Goal: Transaction & Acquisition: Purchase product/service

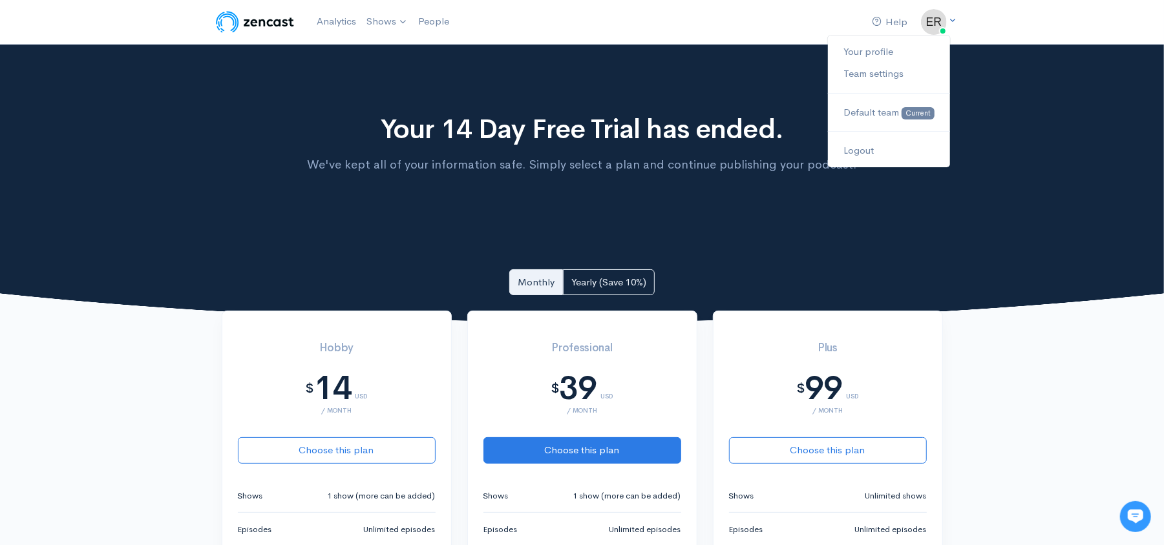
click at [934, 23] on img at bounding box center [934, 22] width 26 height 26
click at [865, 52] on link "Your profile" at bounding box center [888, 52] width 121 height 23
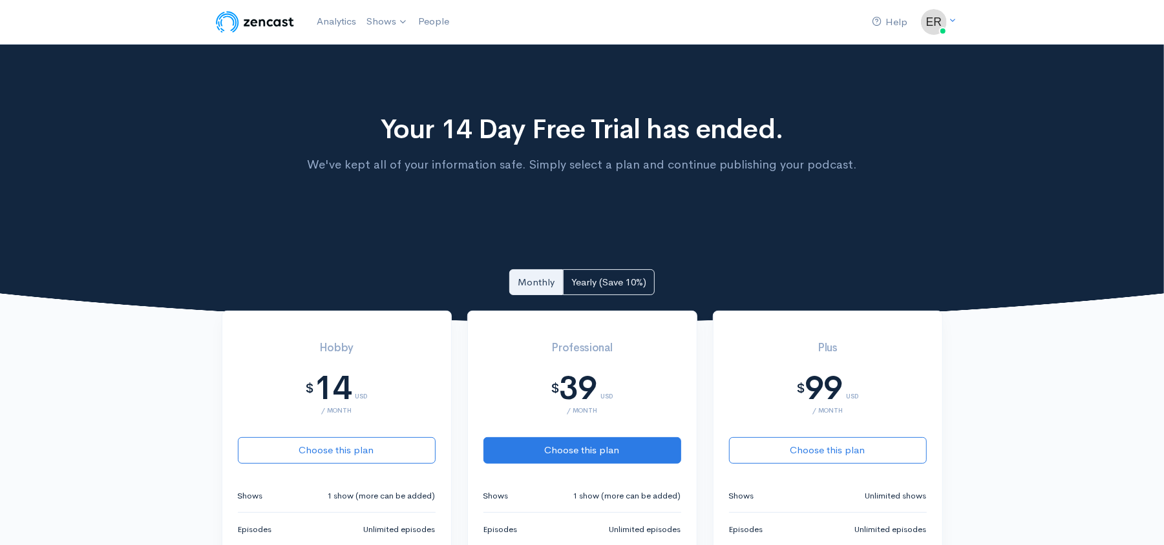
click at [247, 21] on img at bounding box center [255, 22] width 82 height 26
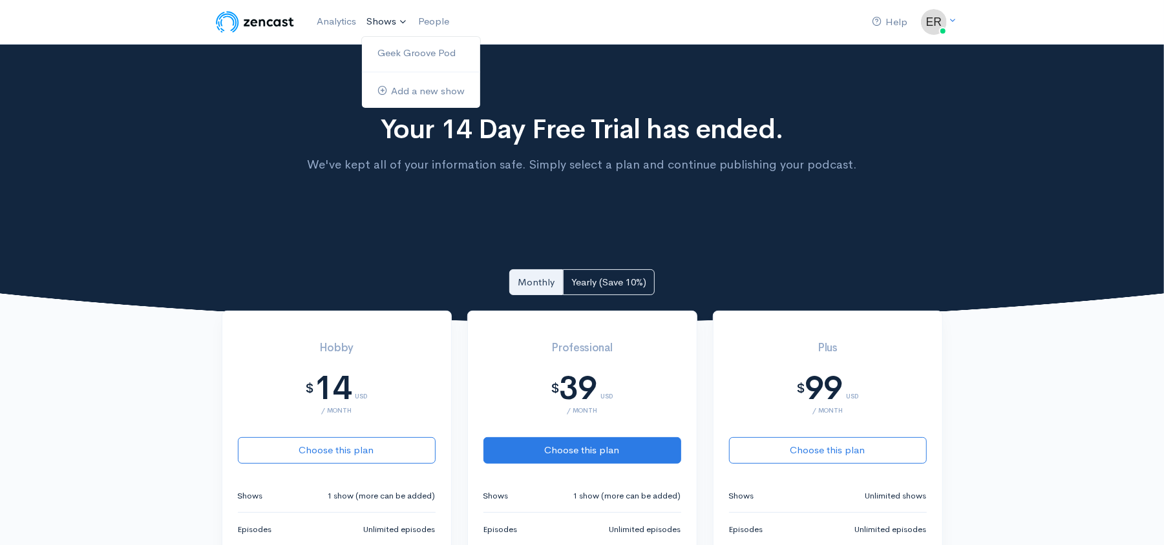
click at [386, 17] on link "Shows" at bounding box center [387, 22] width 52 height 28
click at [399, 42] on link "Geek Groove Pod" at bounding box center [421, 53] width 118 height 23
click at [383, 58] on link "Geek Groove Pod" at bounding box center [421, 53] width 118 height 23
click at [416, 59] on link "Geek Groove Pod" at bounding box center [421, 53] width 118 height 23
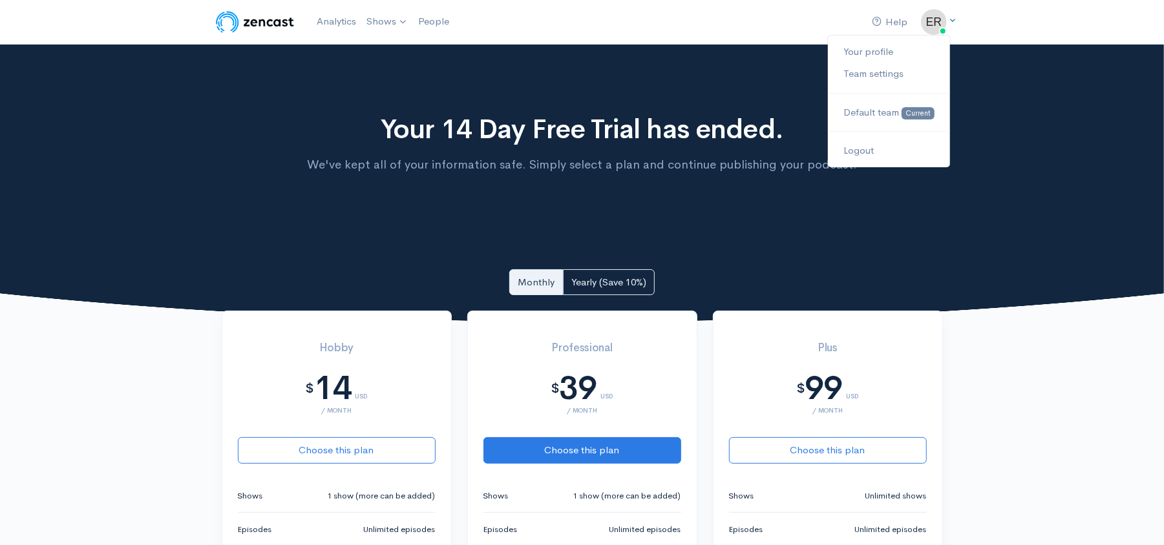
click at [949, 19] on icon at bounding box center [953, 20] width 8 height 8
click at [898, 47] on link "Your profile" at bounding box center [888, 52] width 121 height 23
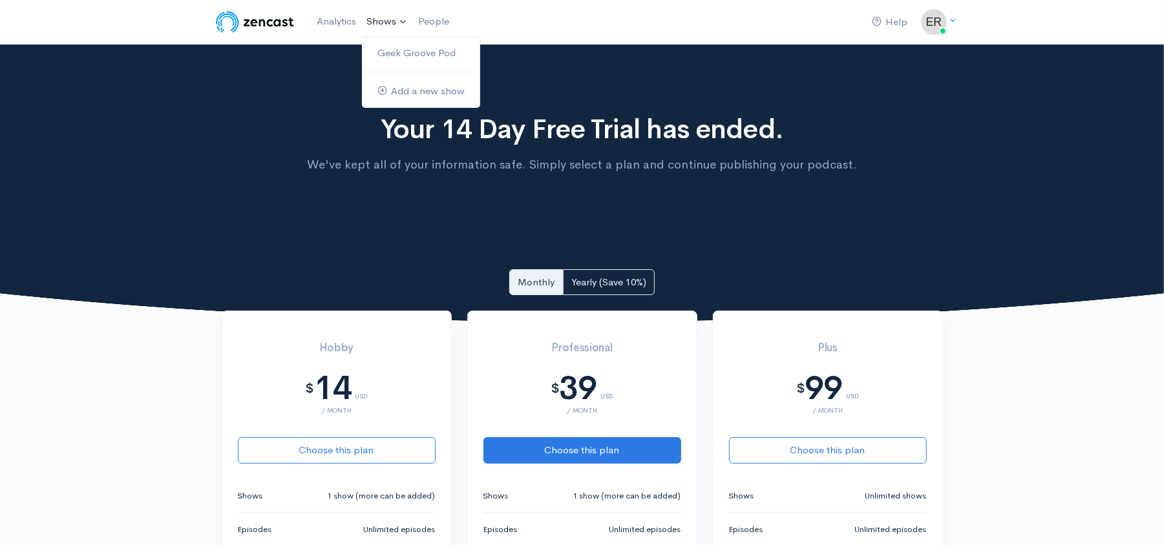
click at [399, 23] on link "Shows" at bounding box center [387, 22] width 52 height 28
click at [270, 18] on img at bounding box center [255, 22] width 82 height 26
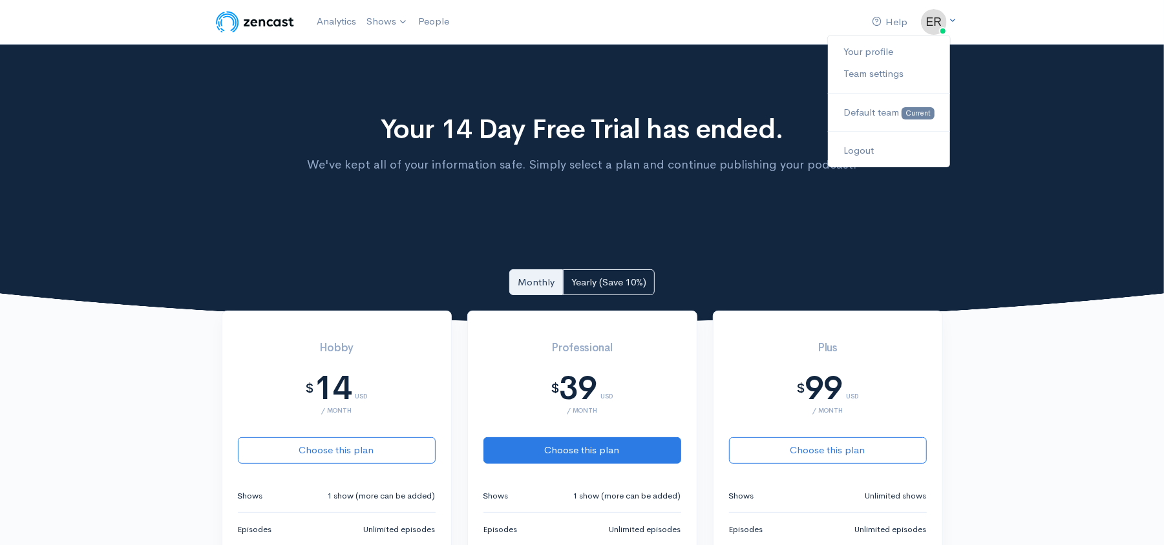
click at [951, 16] on icon at bounding box center [953, 20] width 8 height 8
click at [902, 78] on link "Team settings" at bounding box center [888, 74] width 121 height 23
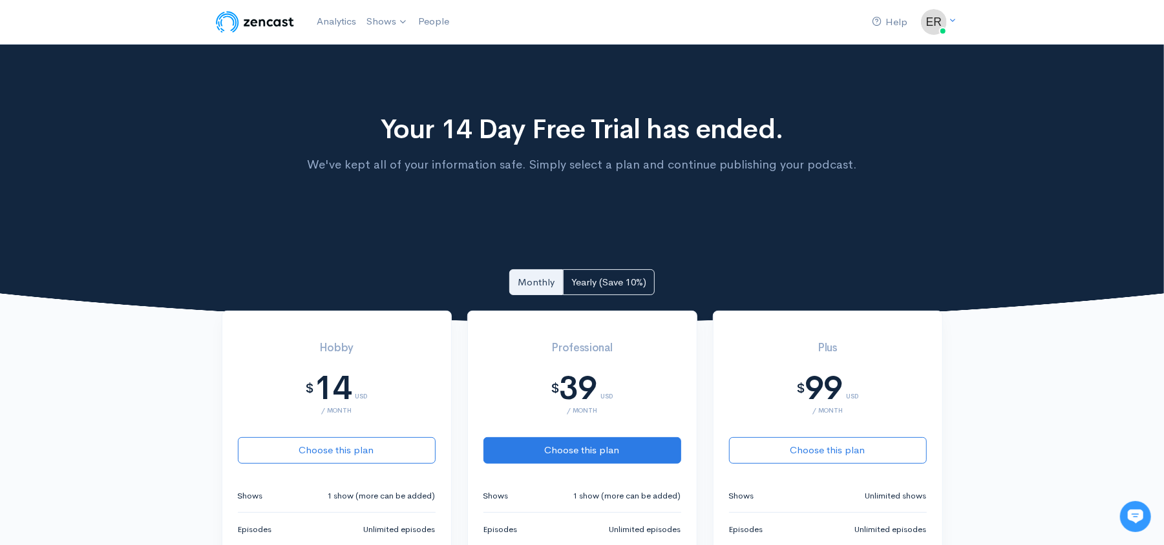
click at [247, 14] on img at bounding box center [255, 22] width 82 height 26
click at [351, 25] on link "Analytics" at bounding box center [336, 22] width 50 height 28
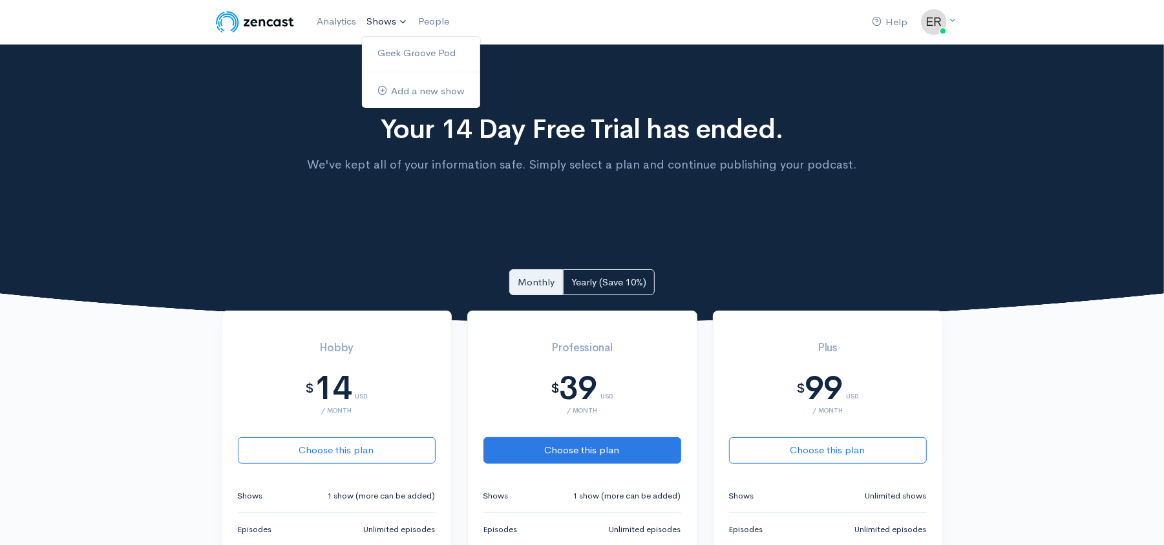
click at [401, 26] on link "Shows" at bounding box center [387, 22] width 52 height 28
drag, startPoint x: 713, startPoint y: 249, endPoint x: 304, endPoint y: 248, distance: 409.6
click at [304, 248] on div "Your 14 Day Free Trial has ended. We've kept all of your information safe. Simp…" at bounding box center [582, 184] width 1164 height 279
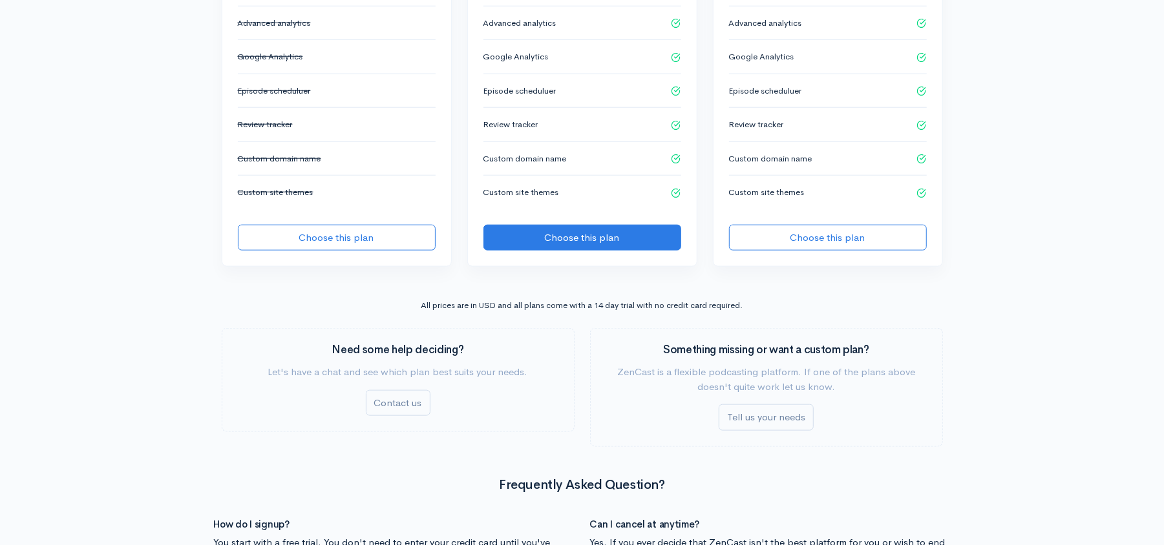
scroll to position [881, 0]
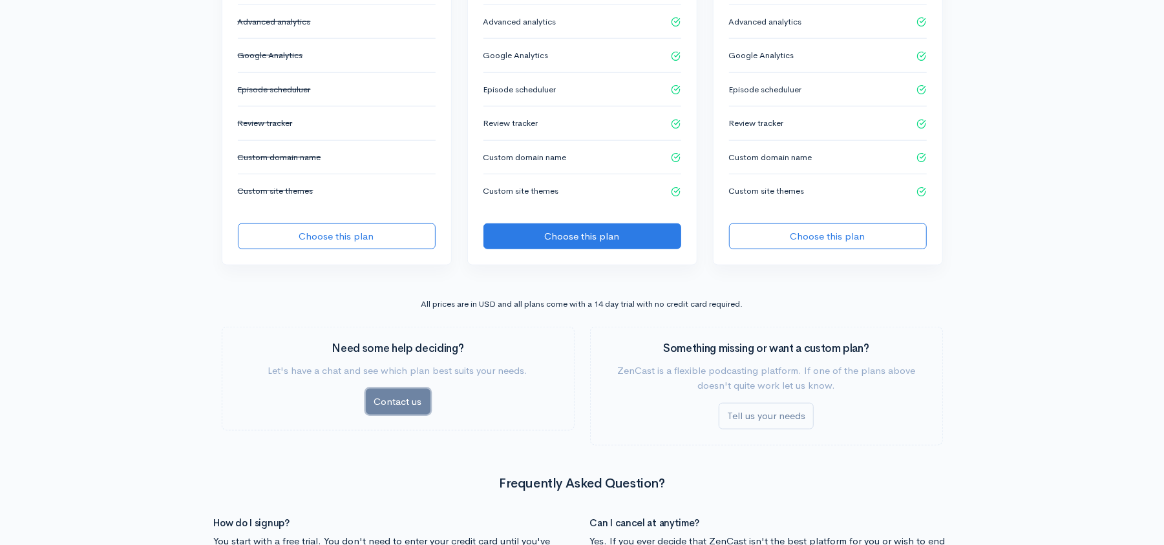
click at [404, 402] on link "Contact us" at bounding box center [398, 402] width 65 height 26
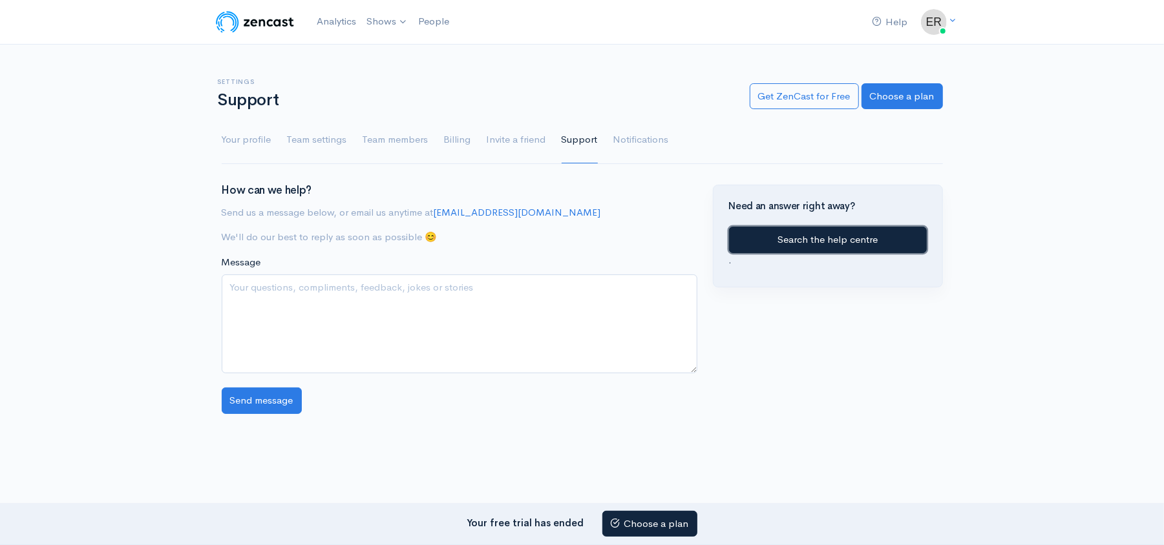
click at [836, 238] on link "Search the help centre" at bounding box center [828, 240] width 198 height 26
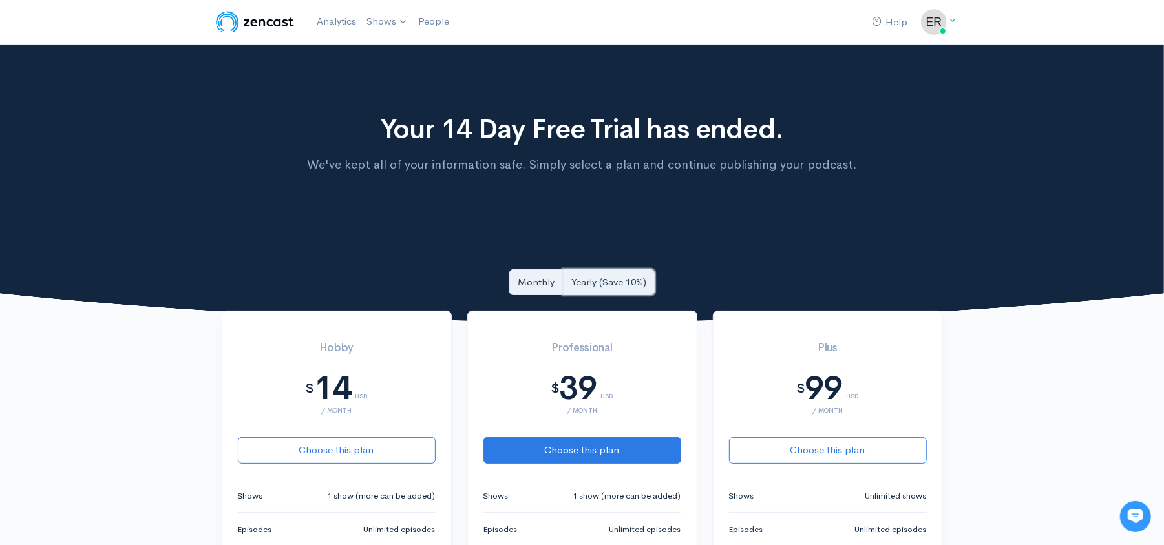
click at [634, 269] on link "Yearly (Save 10%)" at bounding box center [609, 282] width 92 height 26
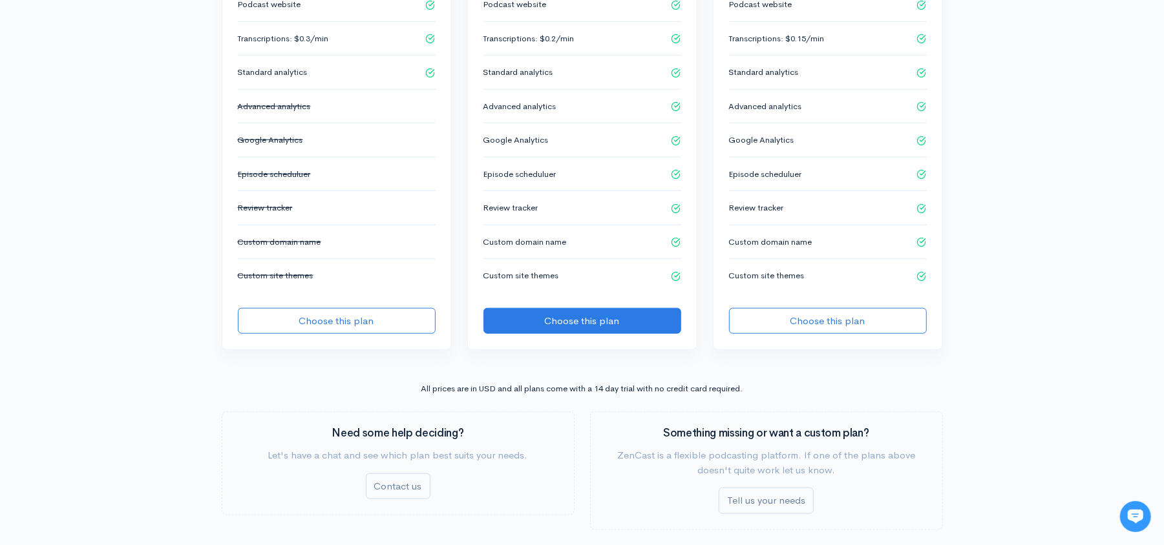
scroll to position [799, 0]
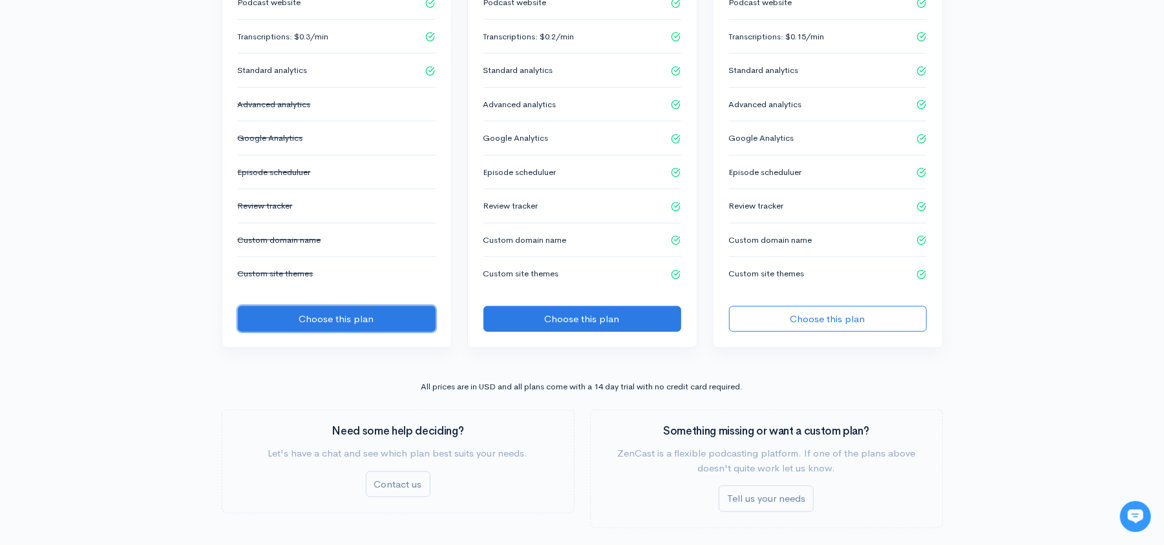
click at [379, 322] on button "Choose this plan" at bounding box center [337, 319] width 198 height 26
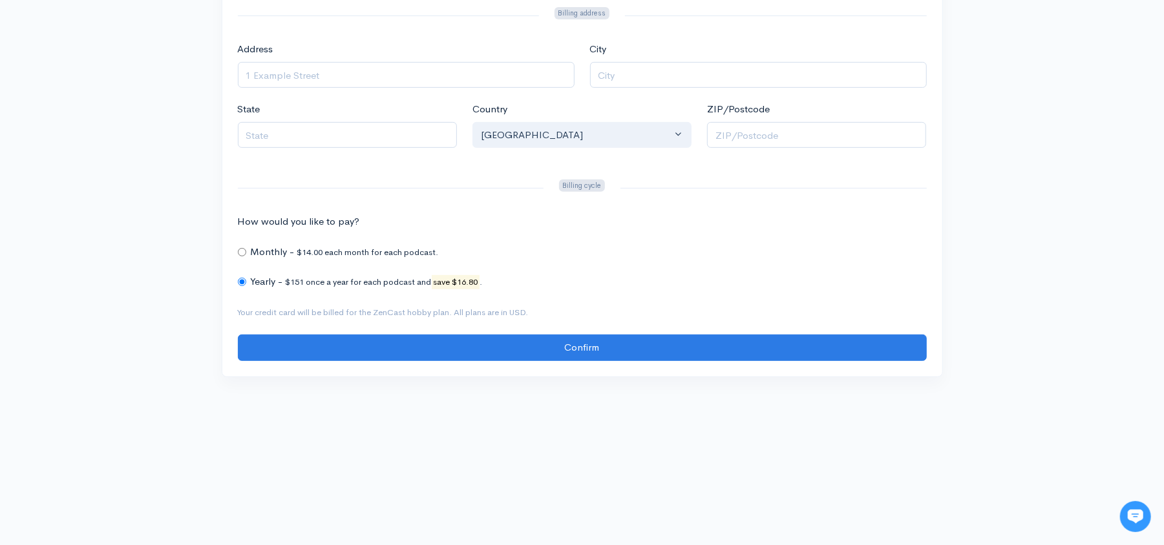
scroll to position [355, 0]
click at [360, 246] on div "Monthly - $14.00 each month for each podcast." at bounding box center [582, 251] width 689 height 15
click at [289, 259] on label "Monthly -" at bounding box center [273, 251] width 44 height 15
click at [254, 256] on label "Monthly -" at bounding box center [273, 251] width 44 height 15
click at [249, 253] on div "Monthly - $14.00 each month for each podcast." at bounding box center [582, 251] width 689 height 15
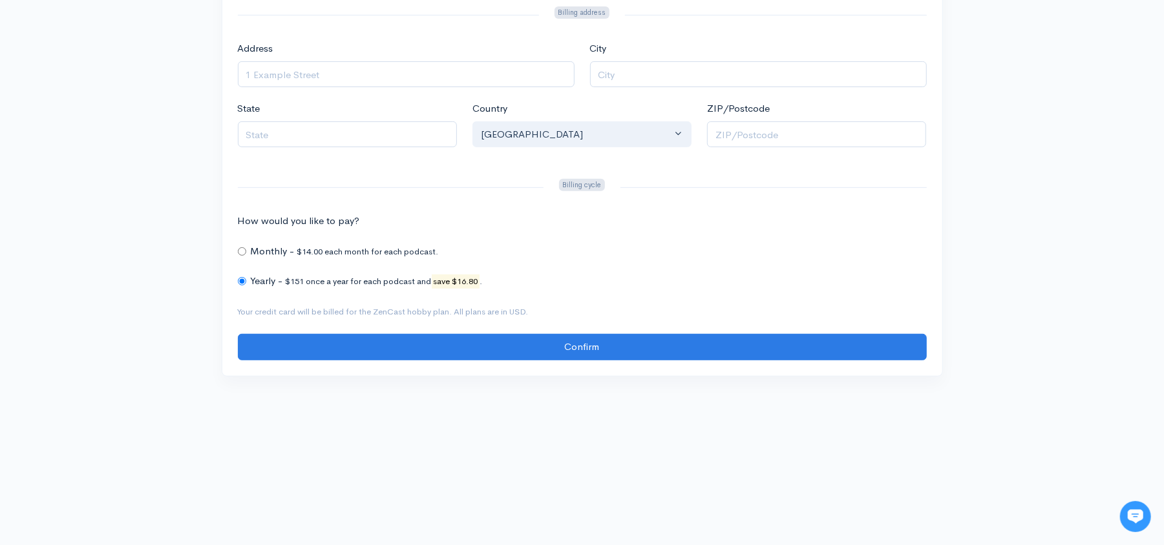
click at [236, 253] on div "A quick pay and you'll be on your way You picked the hobby plan. Nice choice! P…" at bounding box center [582, 60] width 720 height 631
click at [238, 252] on input "How would you like to pay?" at bounding box center [242, 251] width 8 height 8
radio input "true"
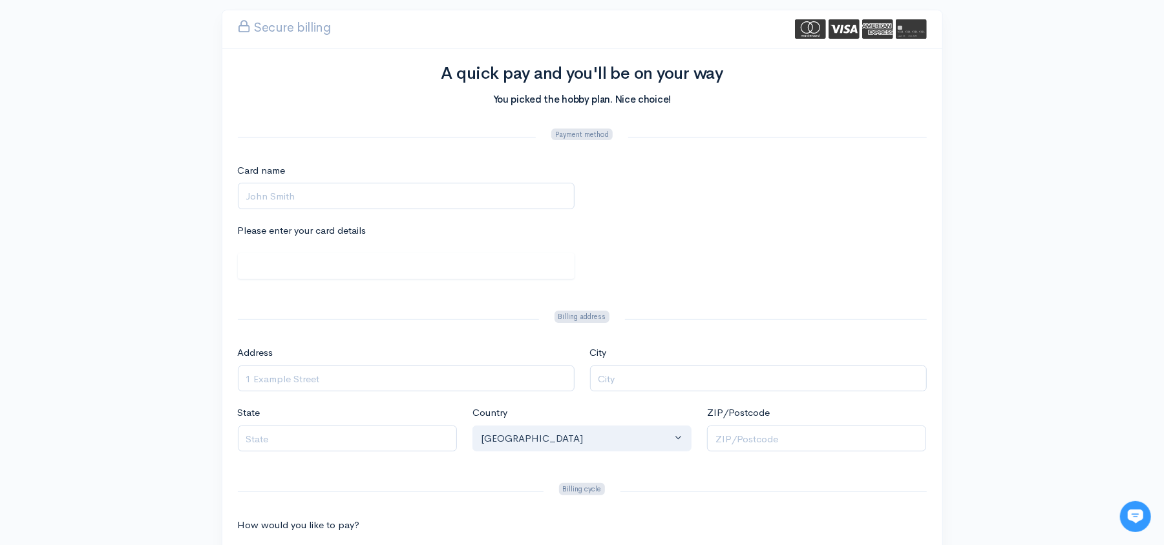
scroll to position [0, 0]
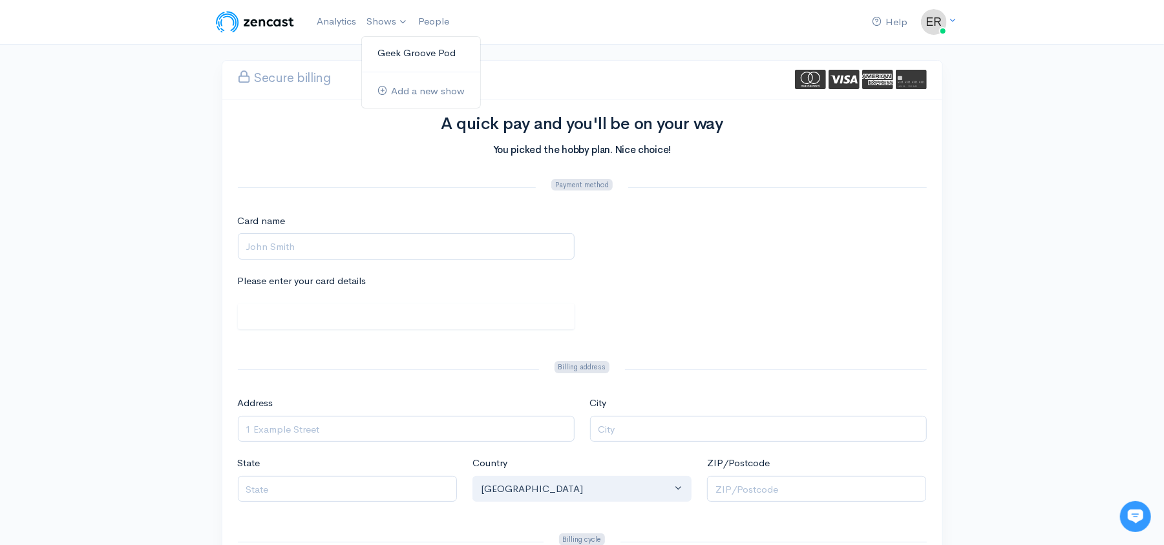
click at [390, 44] on link "Geek Groove Pod" at bounding box center [421, 53] width 118 height 23
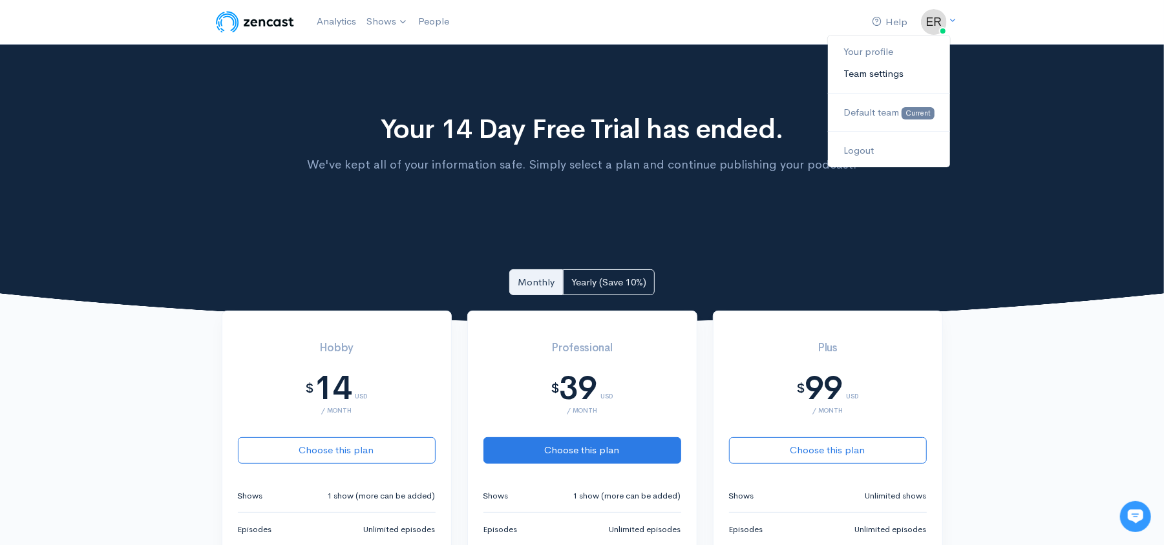
click at [895, 76] on link "Team settings" at bounding box center [888, 74] width 121 height 23
click at [931, 34] on img at bounding box center [934, 22] width 26 height 26
click at [893, 52] on link "Your profile" at bounding box center [888, 52] width 121 height 23
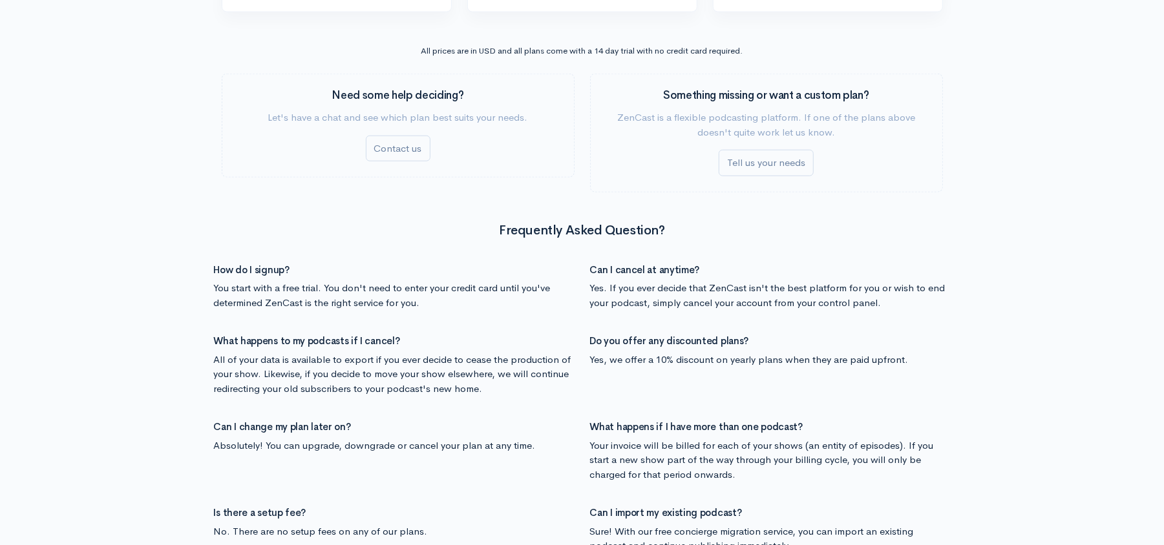
scroll to position [1135, 0]
click at [797, 168] on link "Tell us your needs" at bounding box center [765, 162] width 95 height 26
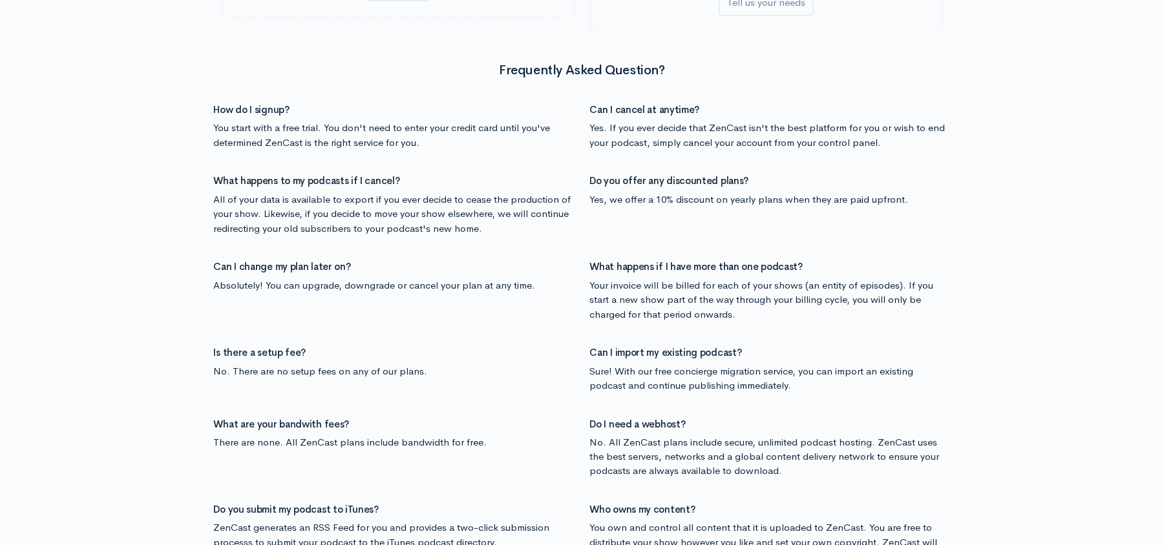
scroll to position [989, 0]
